Goal: Information Seeking & Learning: Learn about a topic

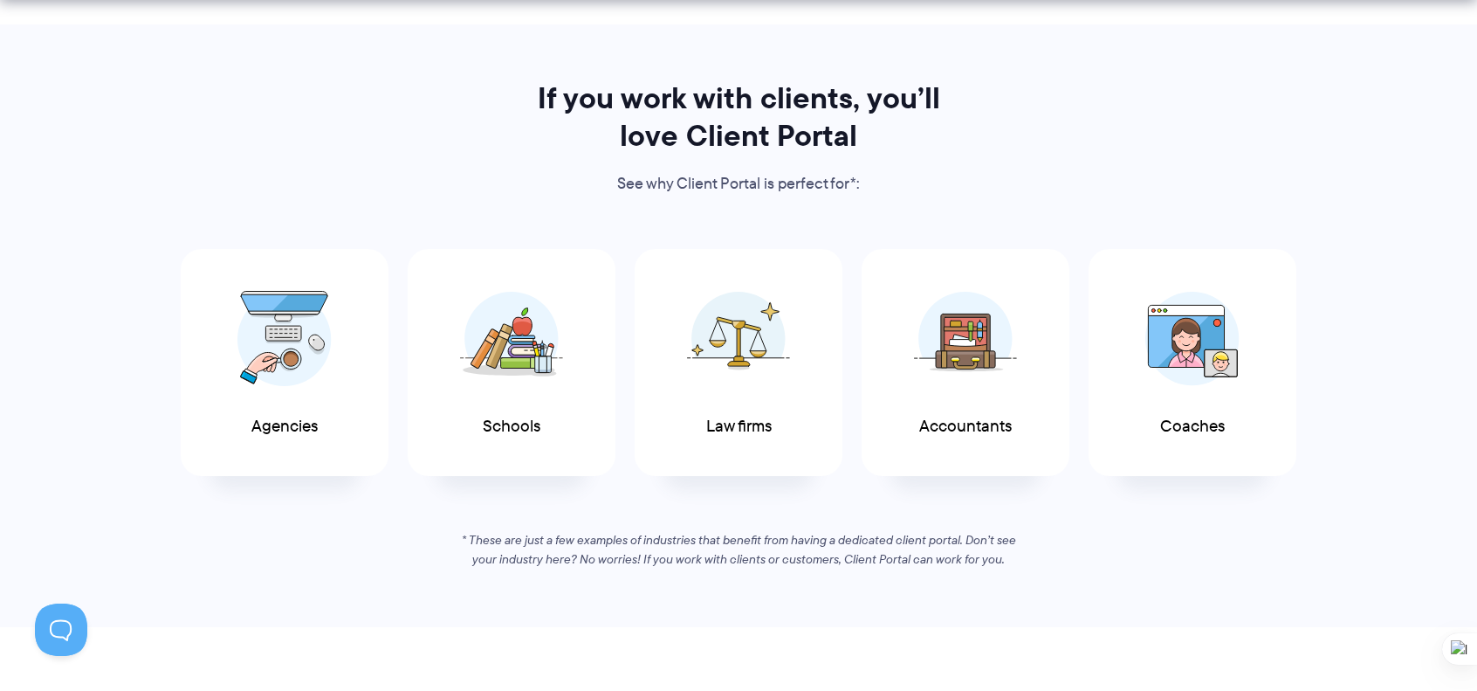
scroll to position [826, 0]
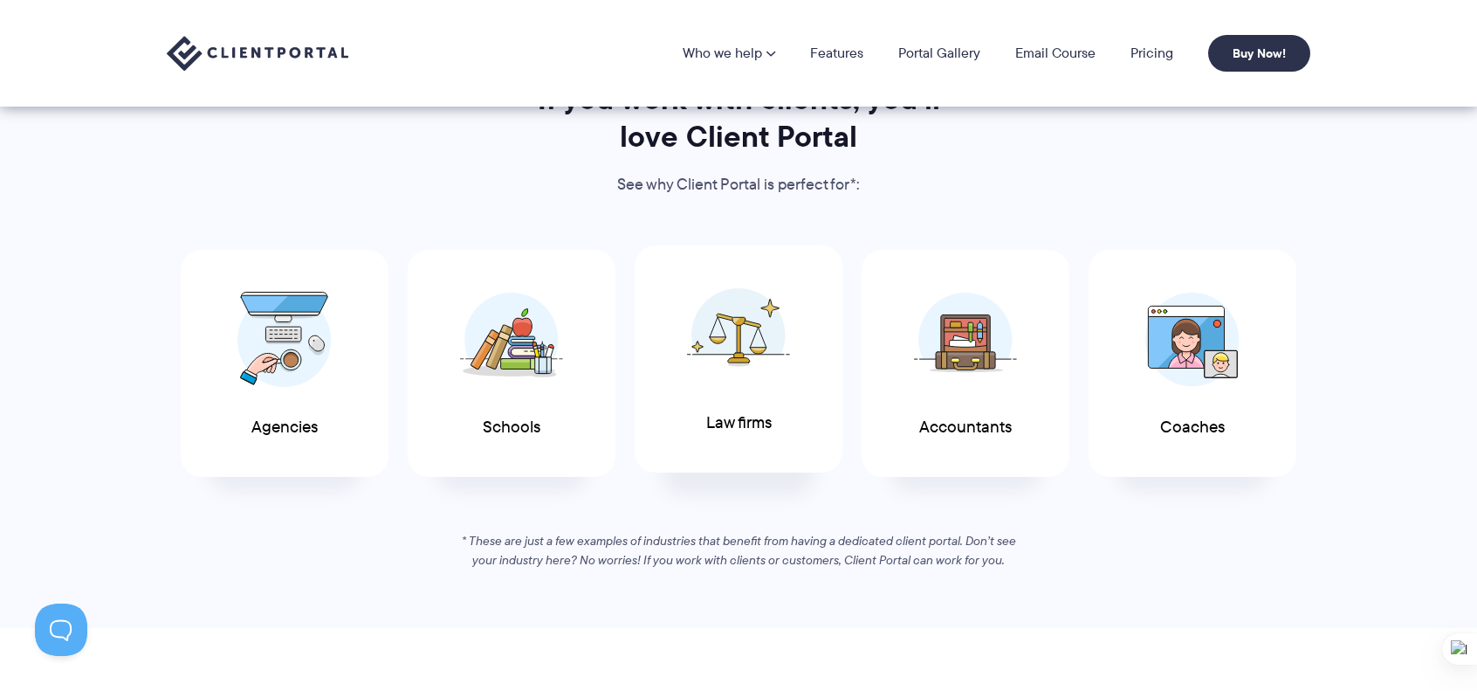
click at [779, 456] on div "Law firms" at bounding box center [739, 359] width 208 height 228
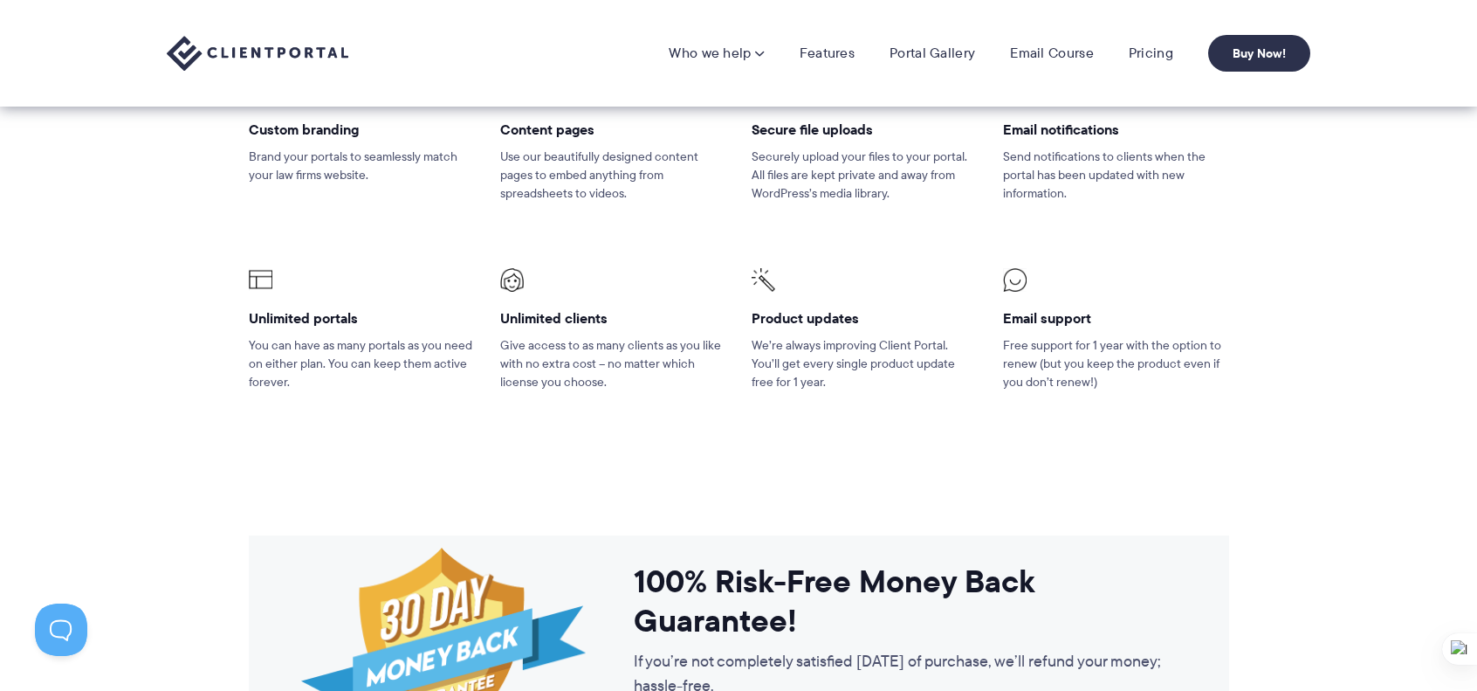
scroll to position [2421, 0]
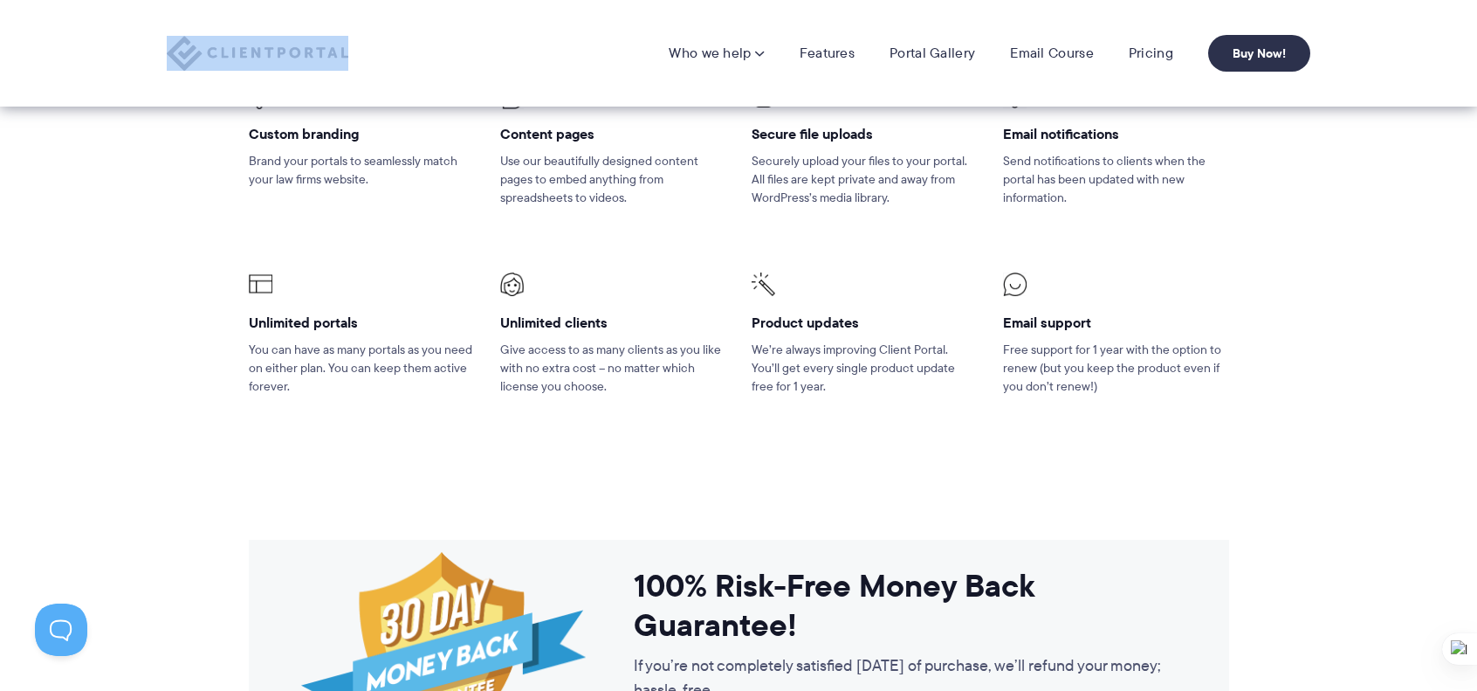
drag, startPoint x: 360, startPoint y: 53, endPoint x: 235, endPoint y: 57, distance: 124.9
click at [235, 57] on div "Who we help Who we help View pricing Agencies See how Client Portal can help gi…" at bounding box center [739, 53] width 1144 height 37
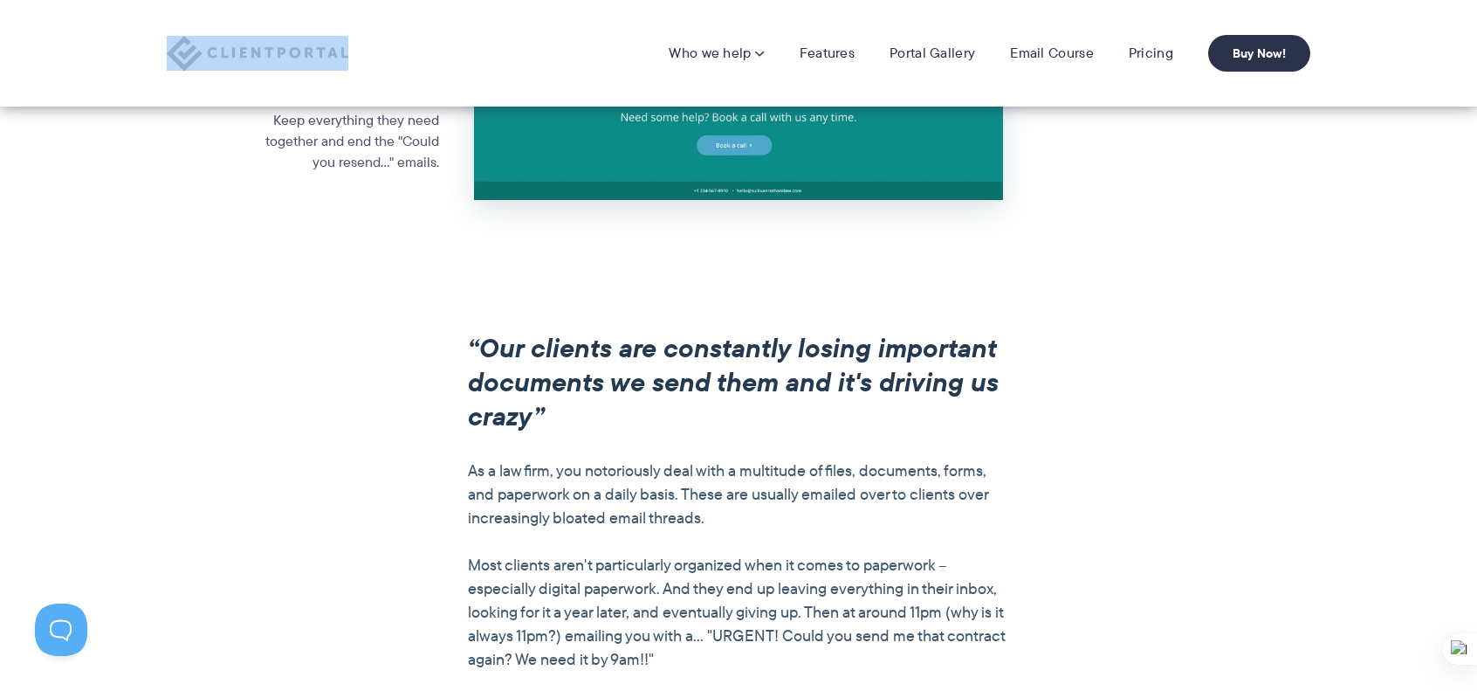
scroll to position [1063, 0]
